Goal: Information Seeking & Learning: Find specific fact

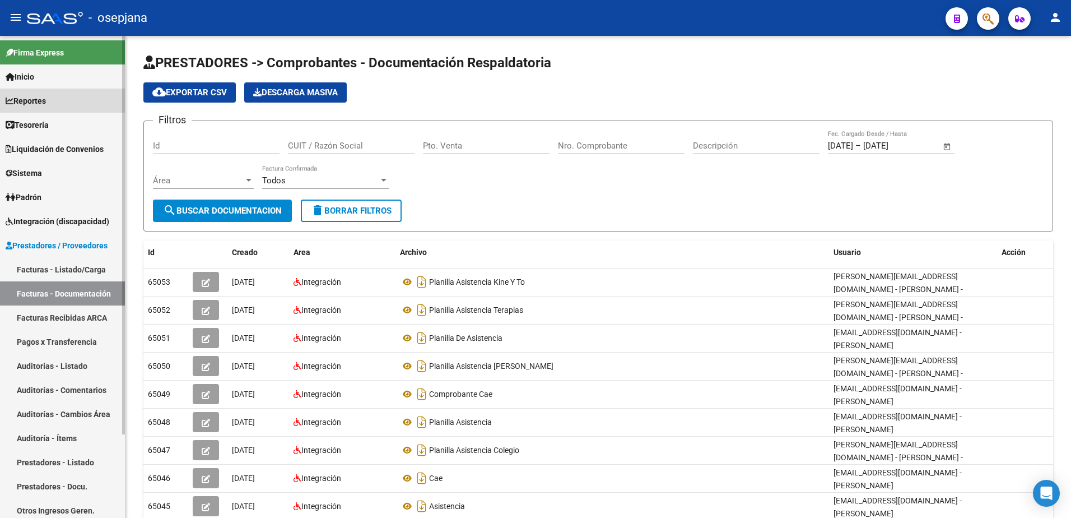
click at [72, 98] on link "Reportes" at bounding box center [62, 101] width 125 height 24
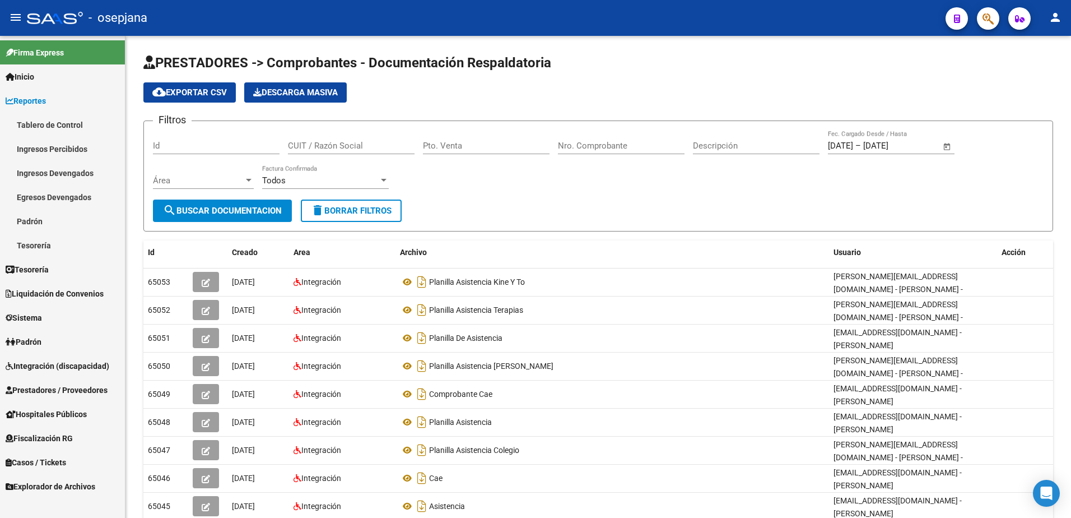
click at [85, 143] on link "Ingresos Percibidos" at bounding box center [62, 149] width 125 height 24
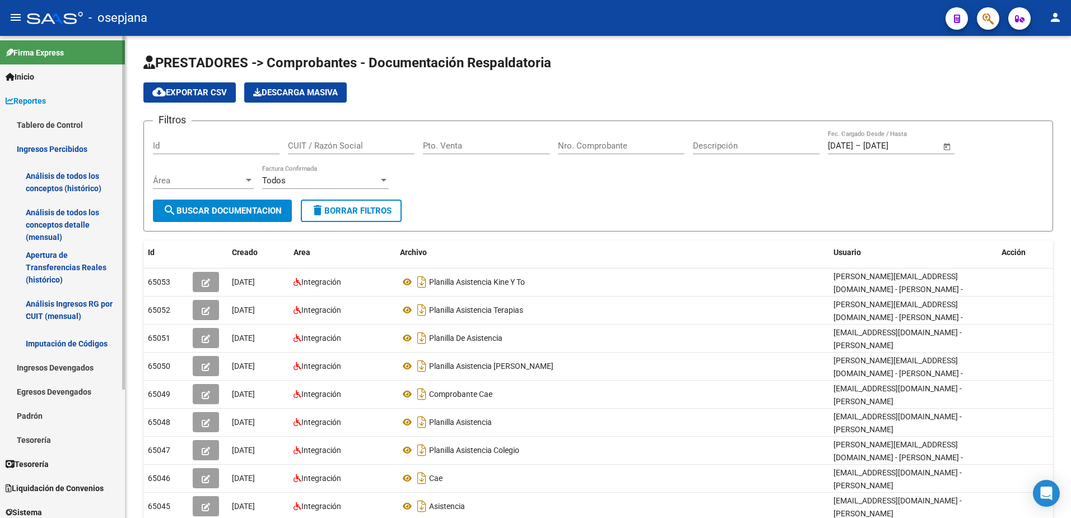
click at [75, 222] on link "Análisis de todos los conceptos detalle (mensual)" at bounding box center [62, 224] width 125 height 43
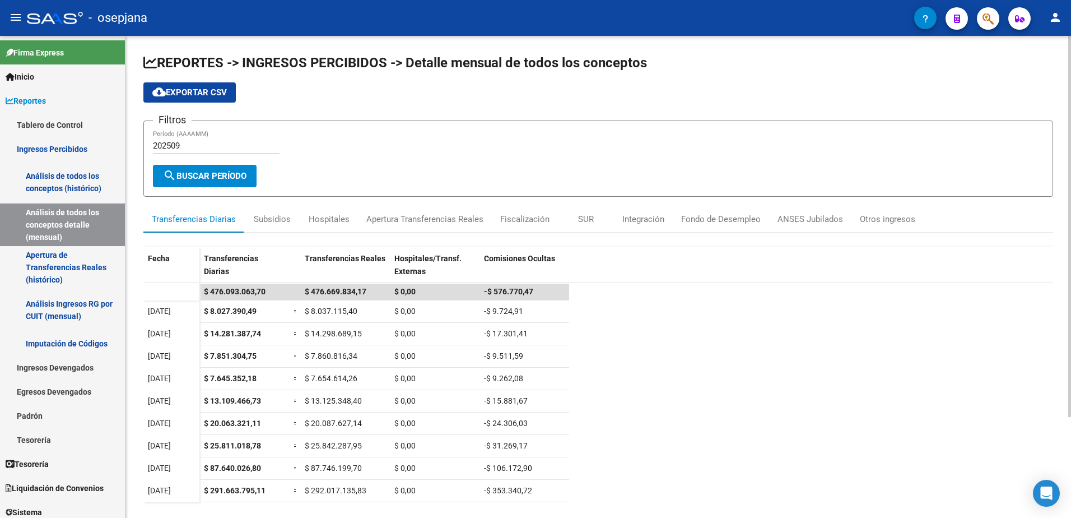
click at [215, 174] on span "search Buscar Período" at bounding box center [204, 176] width 83 height 10
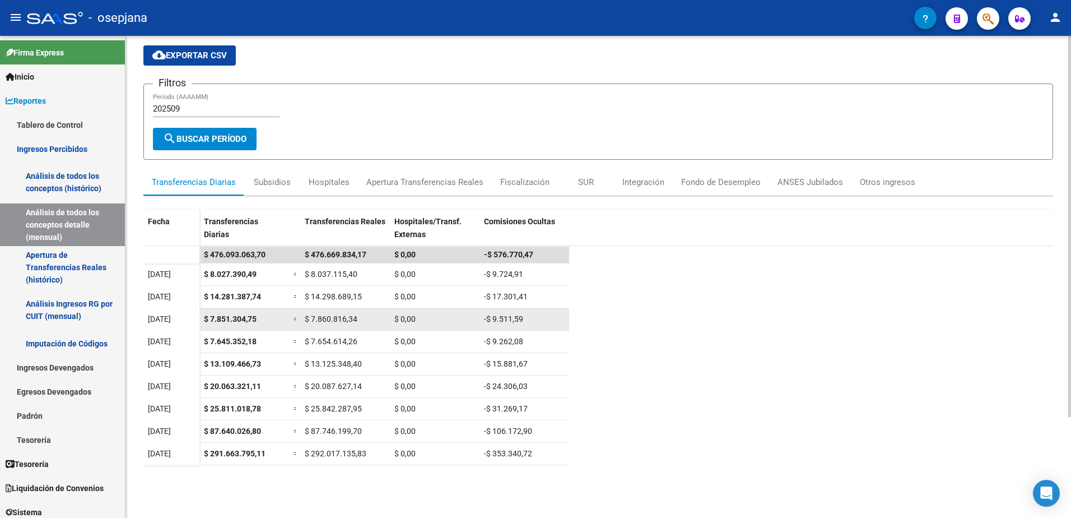
scroll to position [127, 0]
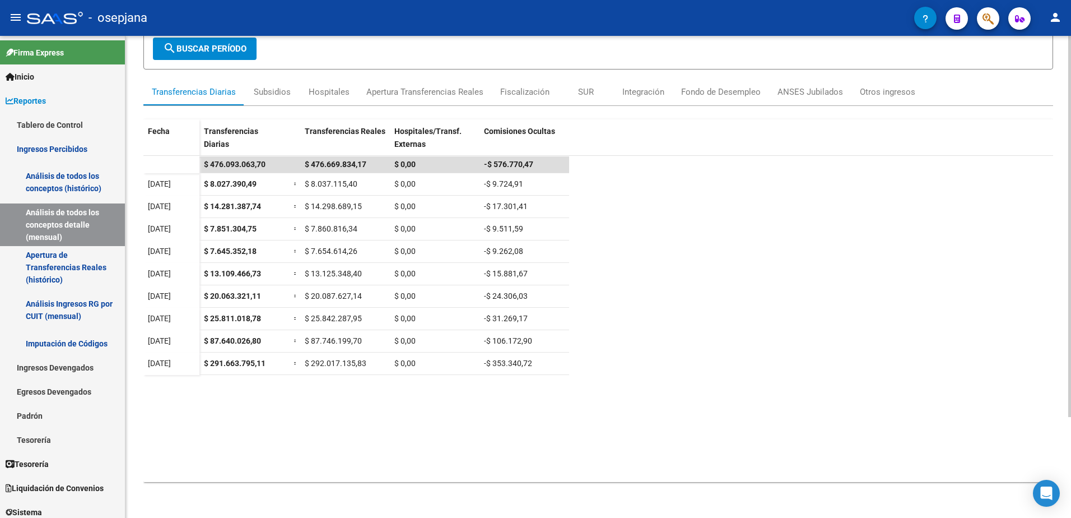
drag, startPoint x: 239, startPoint y: 446, endPoint x: 239, endPoint y: 438, distance: 7.8
click at [239, 446] on datatable-body "$ 476.093.063,70 $ 476.669.834,17 $ 0,00 -$ 576.770,47 [DATE] $ 8.027.390,49 = …" at bounding box center [598, 319] width 910 height 326
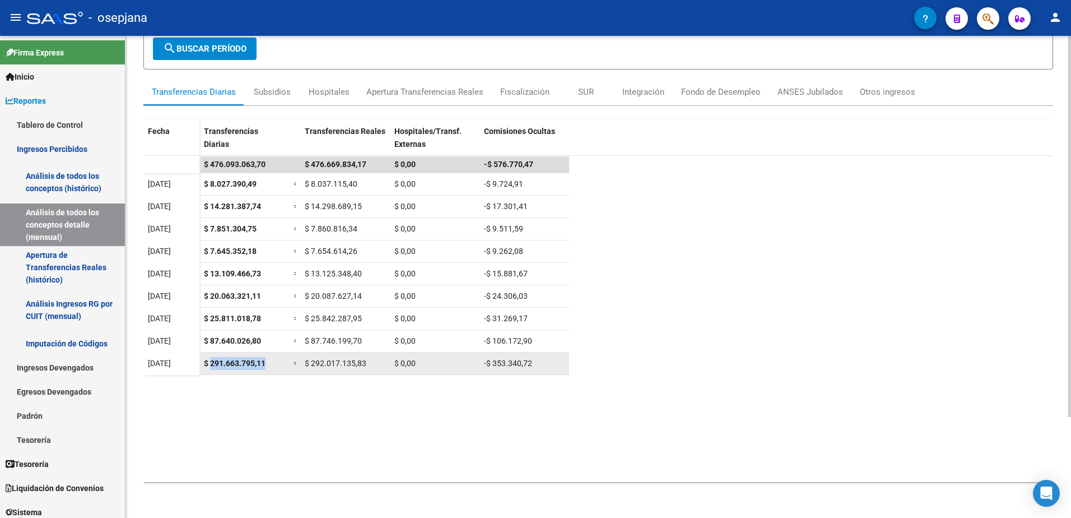
drag, startPoint x: 211, startPoint y: 361, endPoint x: 267, endPoint y: 360, distance: 56.0
click at [267, 360] on div "$ 291.663.795,11" at bounding box center [244, 363] width 81 height 13
drag, startPoint x: 267, startPoint y: 360, endPoint x: 254, endPoint y: 360, distance: 12.3
copy span "291.663.795,11"
